Goal: Task Accomplishment & Management: Manage account settings

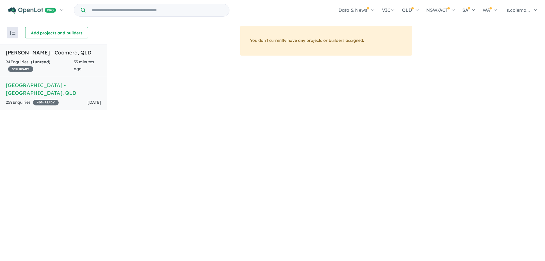
click at [49, 61] on strong "( 1 unread)" at bounding box center [40, 61] width 19 height 5
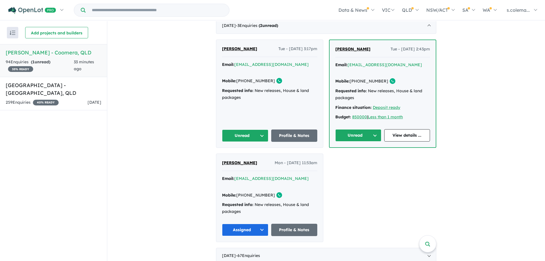
scroll to position [229, 0]
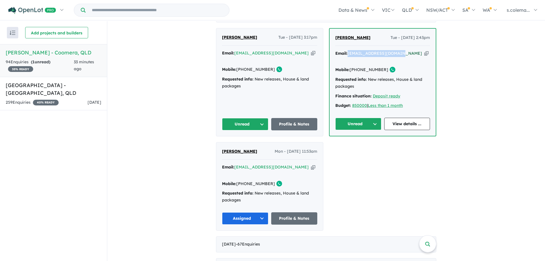
drag, startPoint x: 399, startPoint y: 49, endPoint x: 347, endPoint y: 50, distance: 51.5
click at [347, 50] on div "Email: [EMAIL_ADDRESS][DOMAIN_NAME] Copied!" at bounding box center [382, 57] width 95 height 14
copy a%20Novella%20Waters%20-%20Coomera"] "[EMAIL_ADDRESS][DOMAIN_NAME]"
click at [369, 118] on button "Unread" at bounding box center [358, 124] width 46 height 12
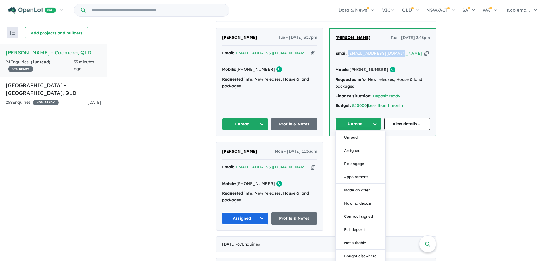
click at [361, 144] on button "Assigned" at bounding box center [360, 150] width 50 height 13
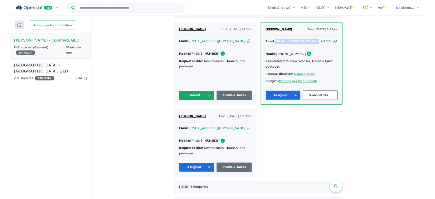
scroll to position [228, 0]
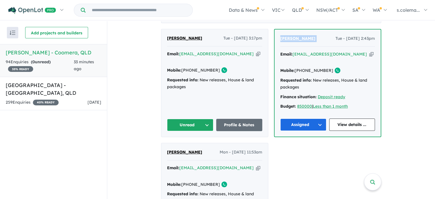
drag, startPoint x: 320, startPoint y: 33, endPoint x: 279, endPoint y: 34, distance: 41.5
click at [280, 35] on div "[PERSON_NAME] MaharjN Tue - [DATE] 2:43pm" at bounding box center [327, 40] width 95 height 11
copy span "[PERSON_NAME]"
drag, startPoint x: 325, startPoint y: 58, endPoint x: 303, endPoint y: 61, distance: 21.9
click at [303, 67] on div "Mobile: [PHONE_NUMBER] Copied!" at bounding box center [327, 70] width 95 height 7
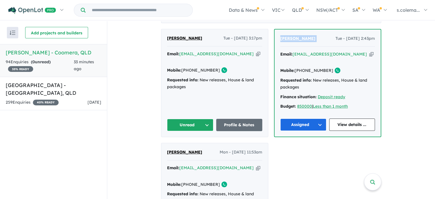
copy link "426 633 502"
click at [200, 119] on button "Unread" at bounding box center [190, 125] width 46 height 12
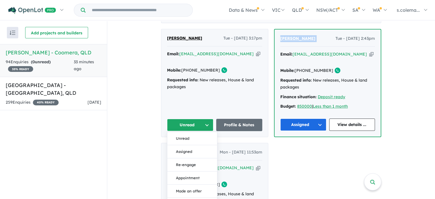
click at [180, 145] on button "Assigned" at bounding box center [192, 151] width 50 height 13
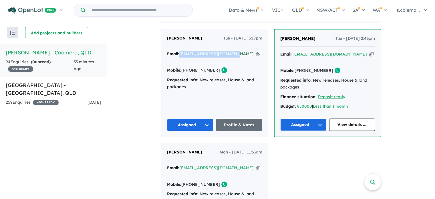
drag, startPoint x: 234, startPoint y: 51, endPoint x: 180, endPoint y: 50, distance: 54.3
click at [180, 51] on div "Email: [EMAIL_ADDRESS][DOMAIN_NAME] Copied!" at bounding box center [214, 58] width 95 height 14
copy a%20Novella%20Waters%20-%20Coomera"] "[EMAIL_ADDRESS][DOMAIN_NAME]"
drag, startPoint x: 185, startPoint y: 33, endPoint x: 165, endPoint y: 33, distance: 19.5
click at [167, 35] on div "Dema Alhakkak Tue - [DATE] 3:17pm" at bounding box center [214, 40] width 95 height 11
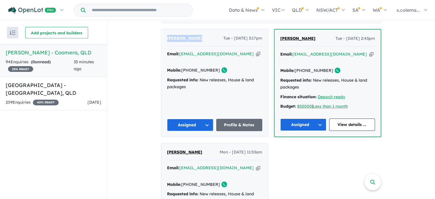
copy span "[PERSON_NAME]"
drag, startPoint x: 212, startPoint y: 59, endPoint x: 190, endPoint y: 59, distance: 22.3
click at [190, 67] on div "Mobile: [PHONE_NUMBER] Copied!" at bounding box center [214, 70] width 95 height 7
copy link "481 600 668"
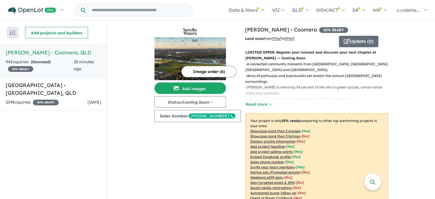
scroll to position [0, 0]
